Goal: Transaction & Acquisition: Purchase product/service

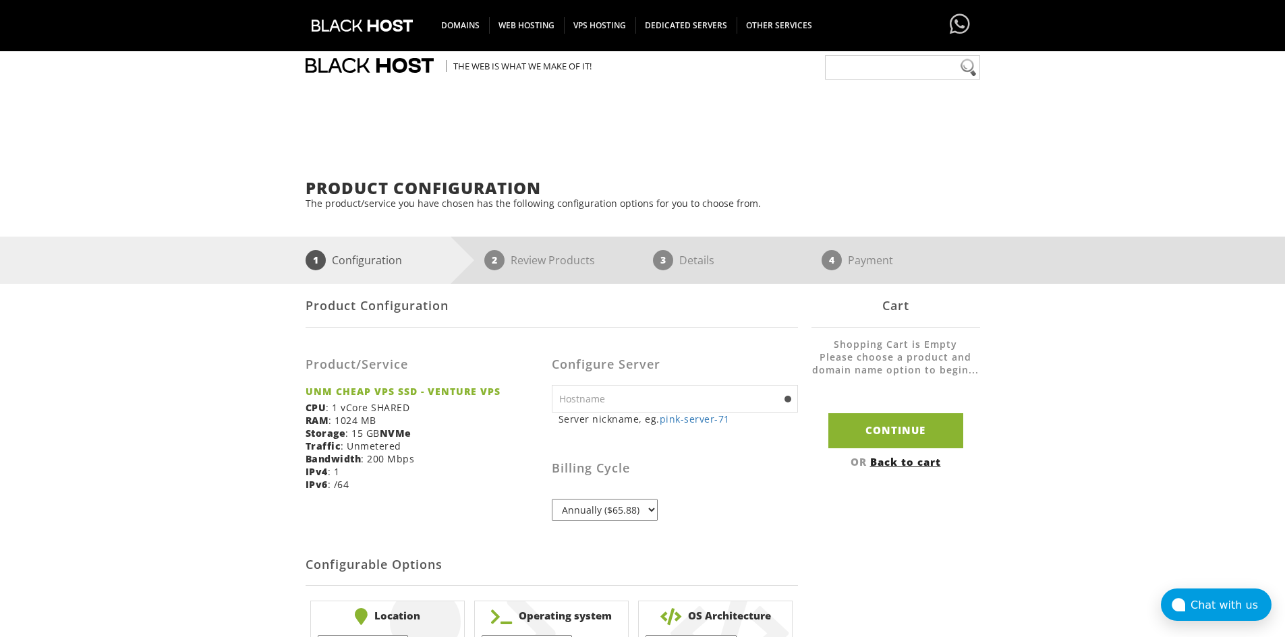
scroll to position [202, 0]
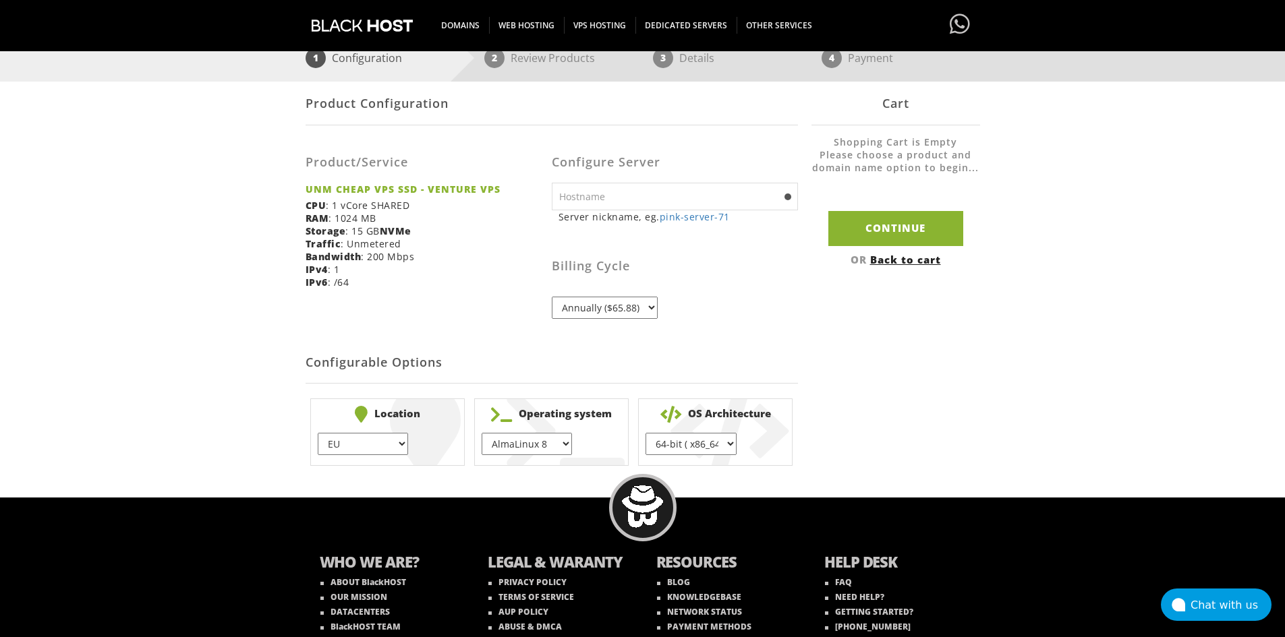
click at [612, 318] on select "Annually ($65.88)" at bounding box center [605, 308] width 106 height 22
click at [616, 315] on select "Annually ($65.88)" at bounding box center [605, 308] width 106 height 22
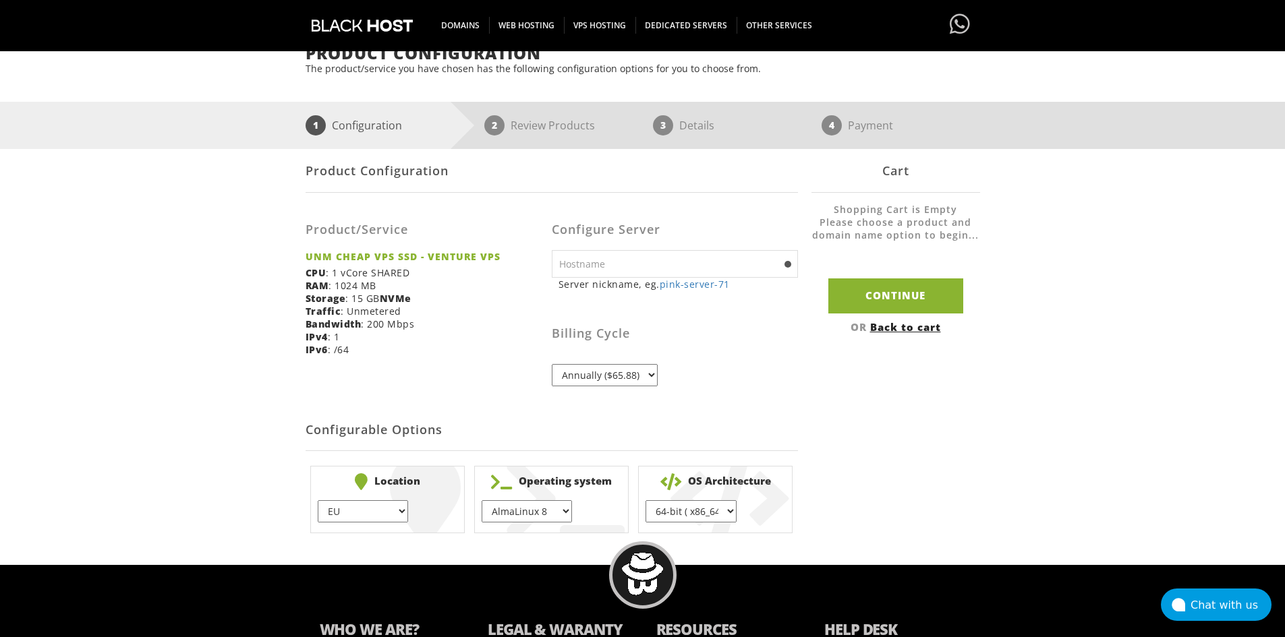
click at [617, 268] on input "text" at bounding box center [675, 264] width 246 height 28
click at [920, 289] on input "Continue" at bounding box center [895, 296] width 135 height 34
type input "pink-server-71"
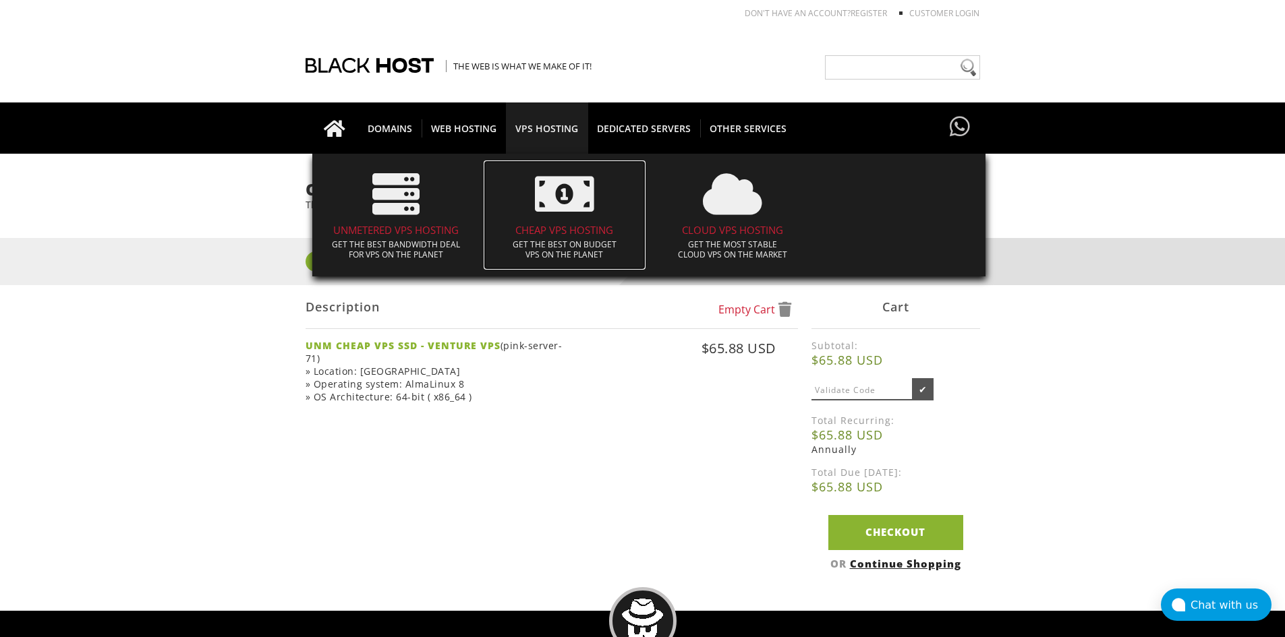
click at [569, 208] on icon at bounding box center [564, 194] width 59 height 47
